Goal: Transaction & Acquisition: Purchase product/service

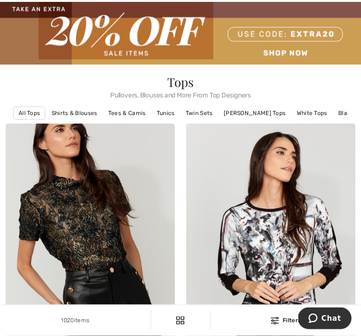
scroll to position [41, 0]
click at [200, 116] on link "Twin Sets" at bounding box center [199, 113] width 37 height 12
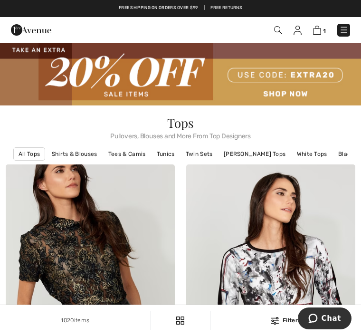
click at [174, 121] on span "Tops" at bounding box center [180, 122] width 26 height 17
click at [190, 123] on span "Tops" at bounding box center [180, 122] width 26 height 17
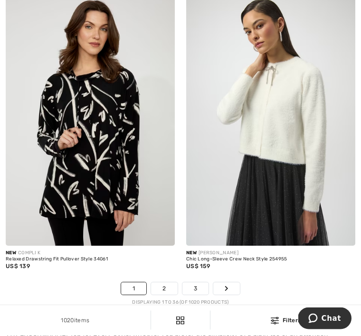
scroll to position [5441, 0]
click at [166, 287] on link "2" at bounding box center [164, 288] width 26 height 12
